Goal: Task Accomplishment & Management: Complete application form

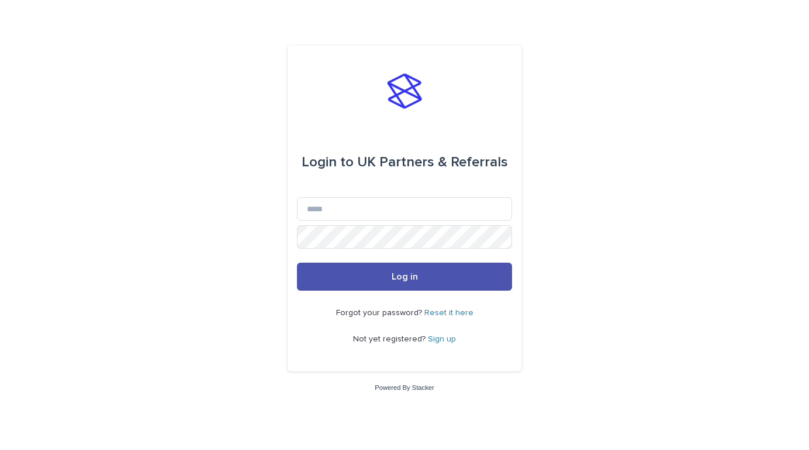
click at [438, 336] on link "Sign up" at bounding box center [442, 339] width 28 height 8
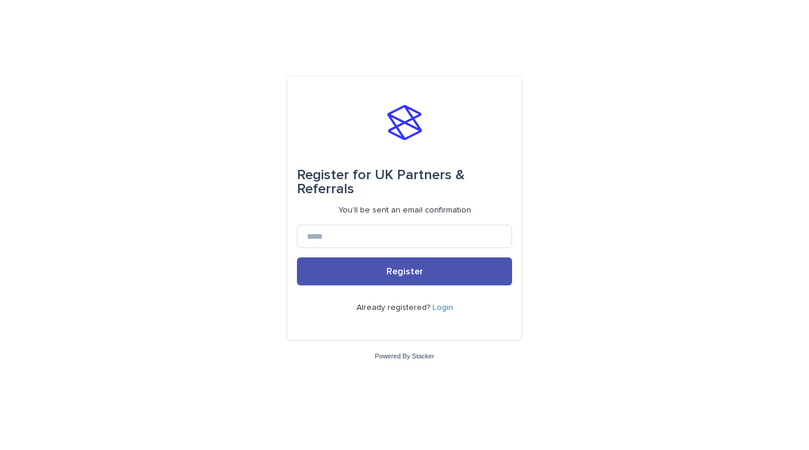
click at [374, 216] on form "Register for UK Partners & Referrals You'll be sent an email confirmation Regis…" at bounding box center [404, 208] width 215 height 244
click at [374, 228] on input at bounding box center [404, 236] width 215 height 23
type input "**********"
click at [297, 258] on button "Register" at bounding box center [404, 272] width 215 height 28
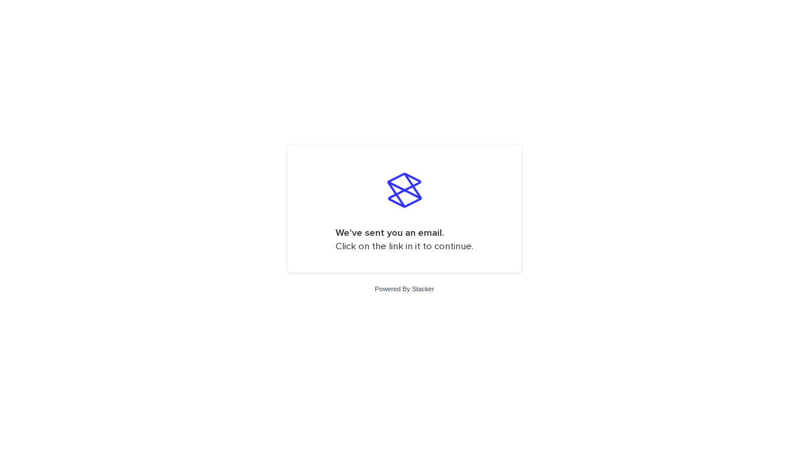
click at [413, 255] on form "We've sent you an email. Click on the link in it to continue." at bounding box center [404, 208] width 215 height 109
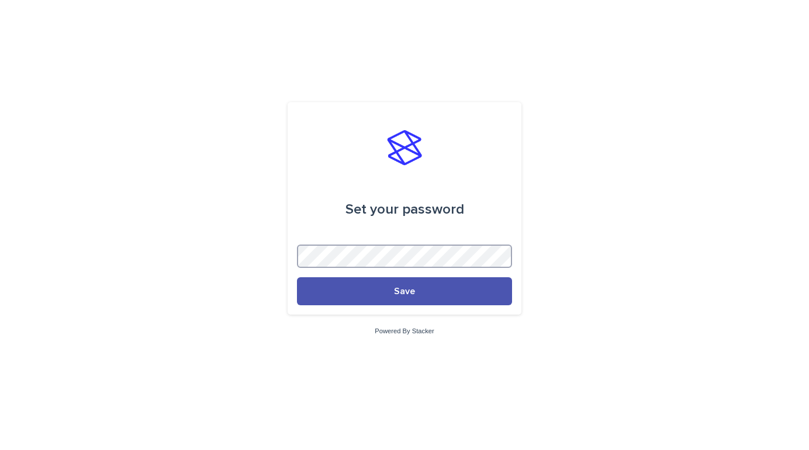
click at [297, 278] on button "Save" at bounding box center [404, 292] width 215 height 28
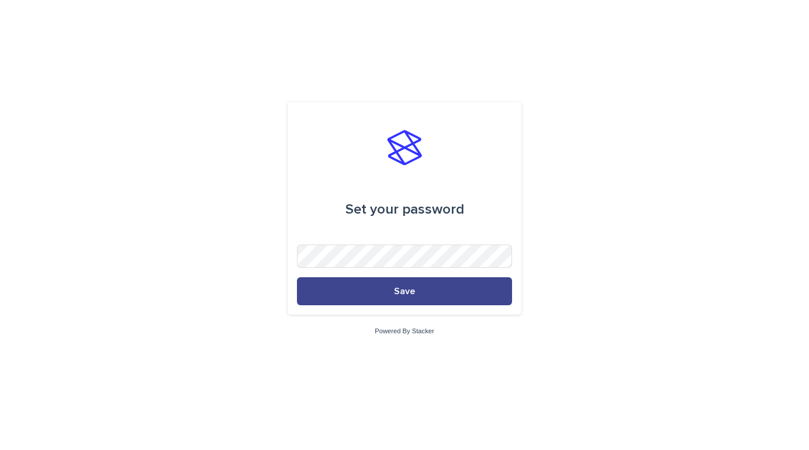
click at [382, 294] on button "Save" at bounding box center [404, 292] width 215 height 28
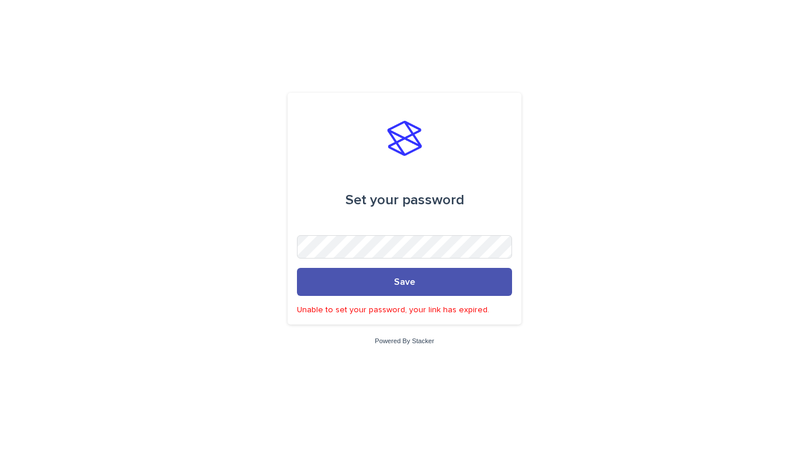
click at [404, 297] on form "Set your password Save Unable to set your password, your link has expired." at bounding box center [404, 208] width 215 height 213
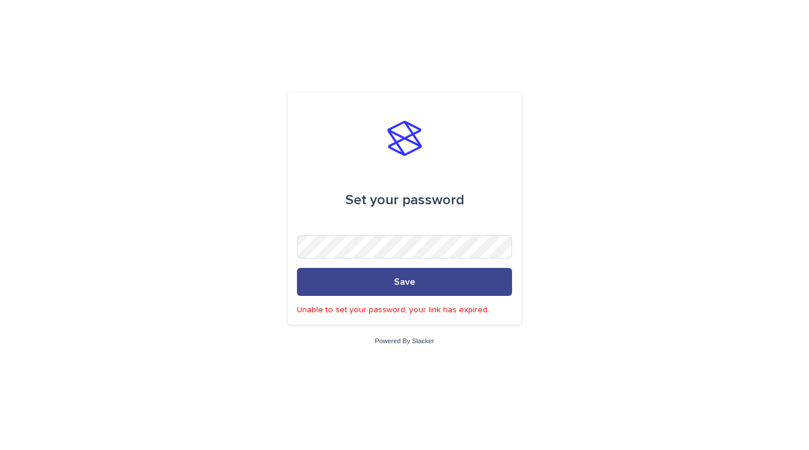
click at [404, 278] on span "Save" at bounding box center [404, 282] width 21 height 9
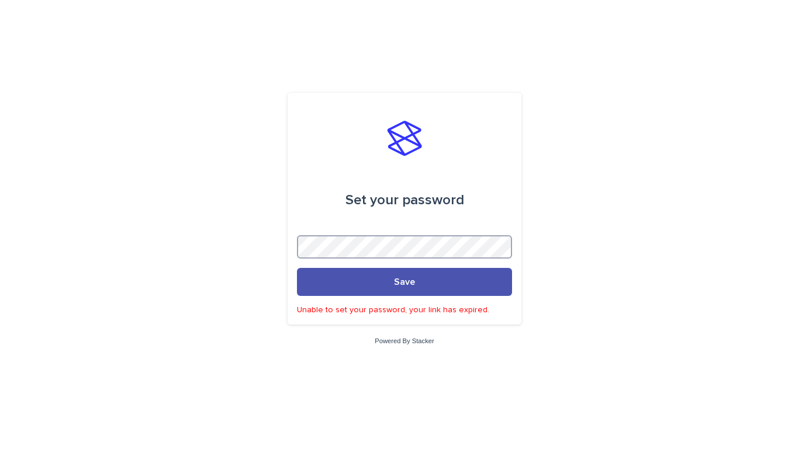
click at [0, 450] on com-1password-button at bounding box center [0, 450] width 0 height 0
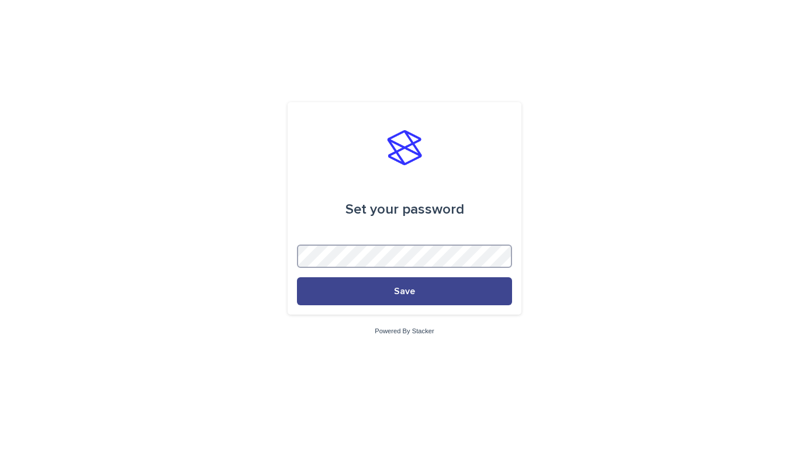
click at [297, 278] on button "Save" at bounding box center [404, 292] width 215 height 28
